Goal: Check status: Check status

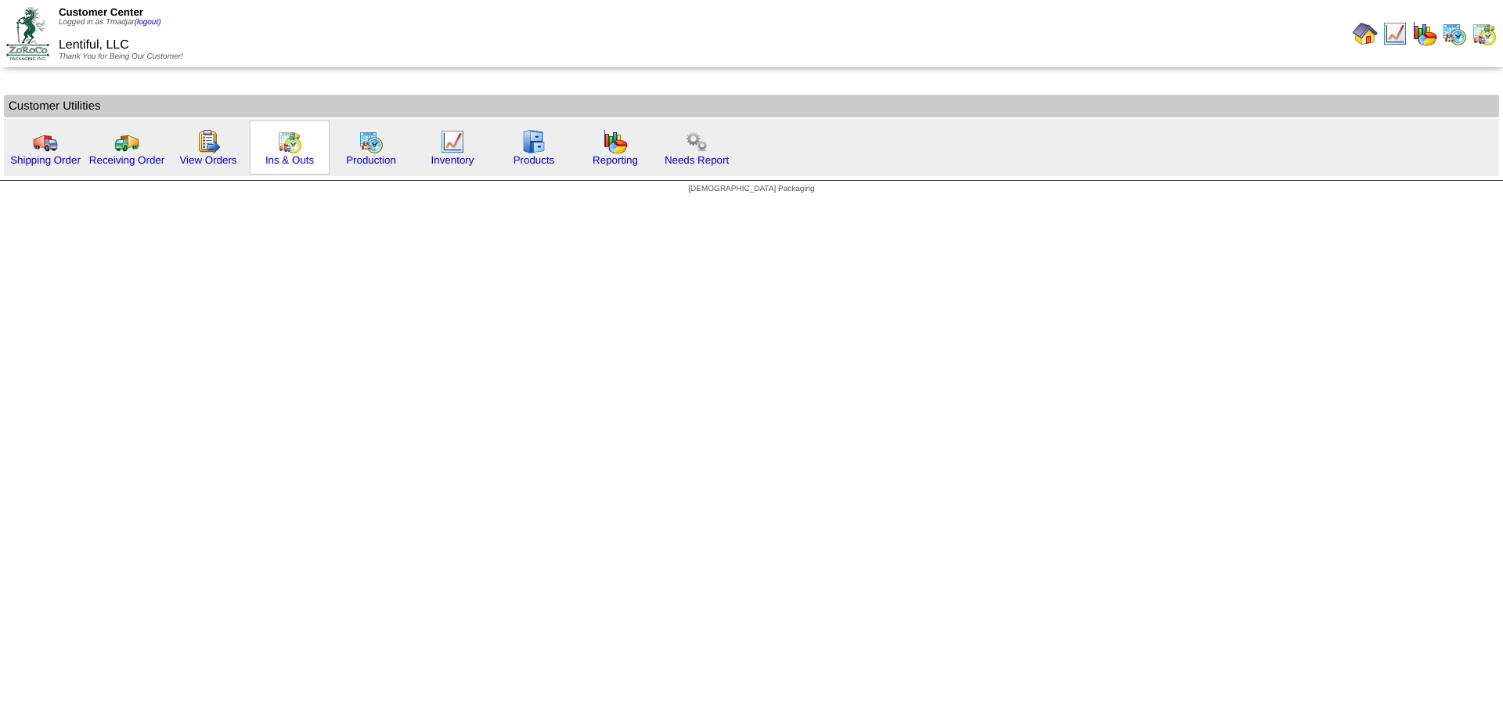
click at [290, 144] on img at bounding box center [289, 141] width 25 height 25
click at [290, 143] on img at bounding box center [289, 141] width 25 height 25
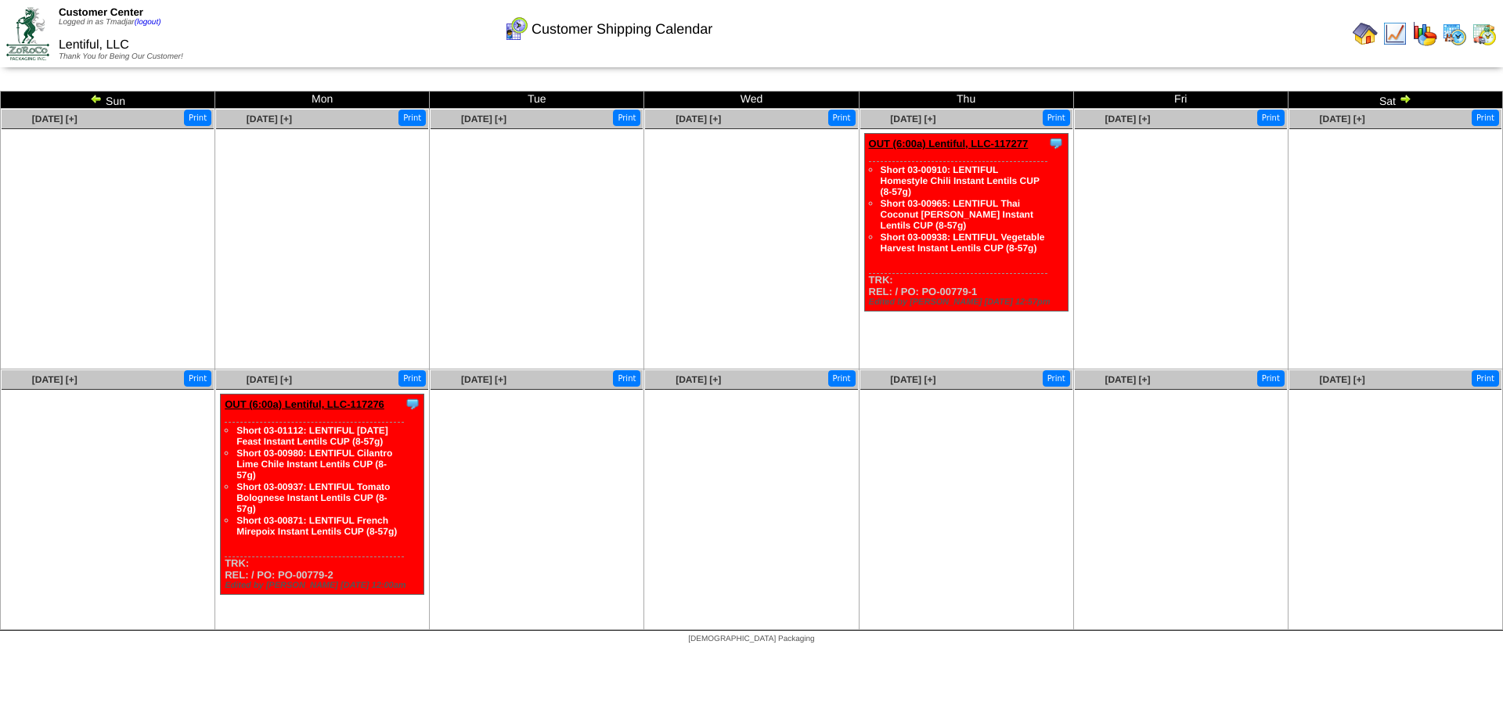
click at [98, 99] on img at bounding box center [96, 98] width 13 height 13
